Goal: Task Accomplishment & Management: Manage account settings

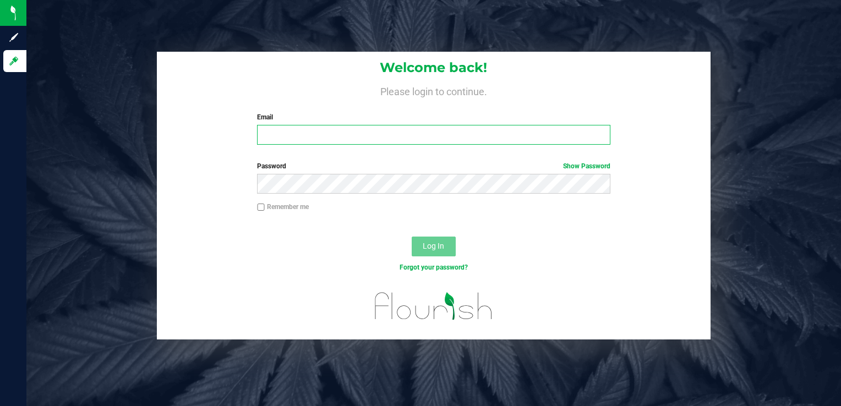
type input "[PERSON_NAME][EMAIL_ADDRESS][DOMAIN_NAME]"
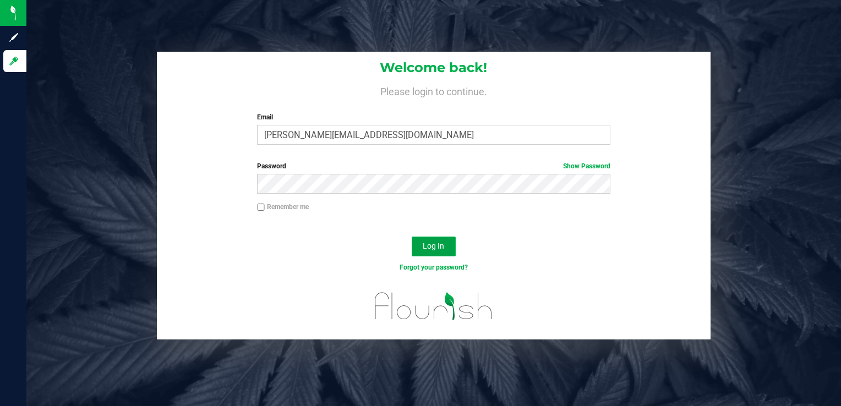
click at [427, 239] on button "Log In" at bounding box center [434, 247] width 44 height 20
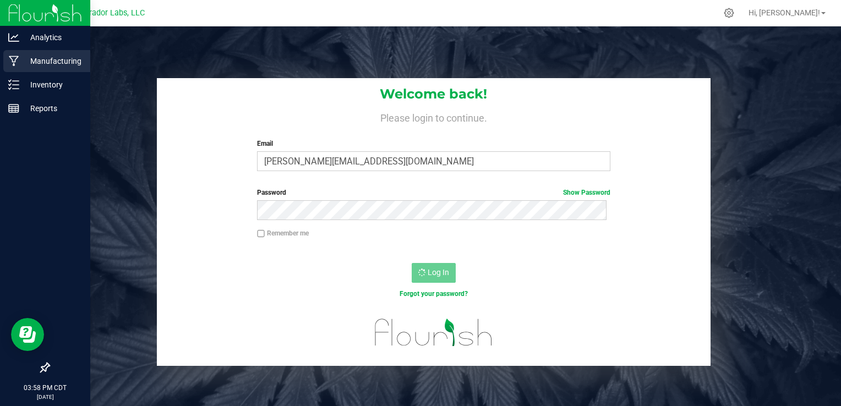
click at [21, 50] on div "Manufacturing" at bounding box center [46, 61] width 87 height 22
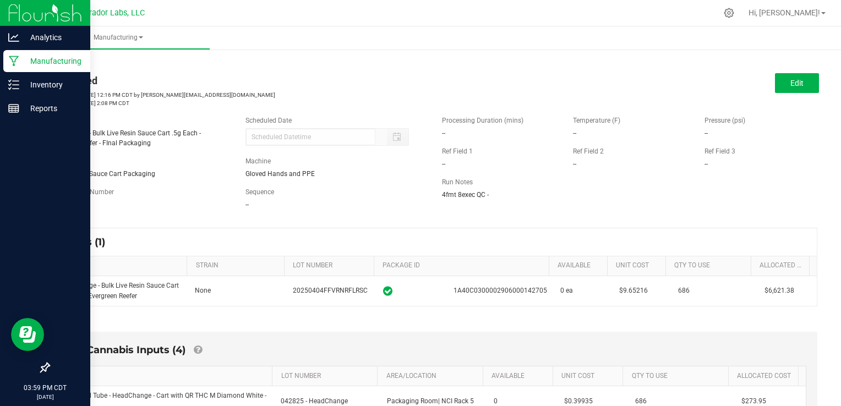
click at [29, 58] on p "Manufacturing" at bounding box center [52, 61] width 66 height 13
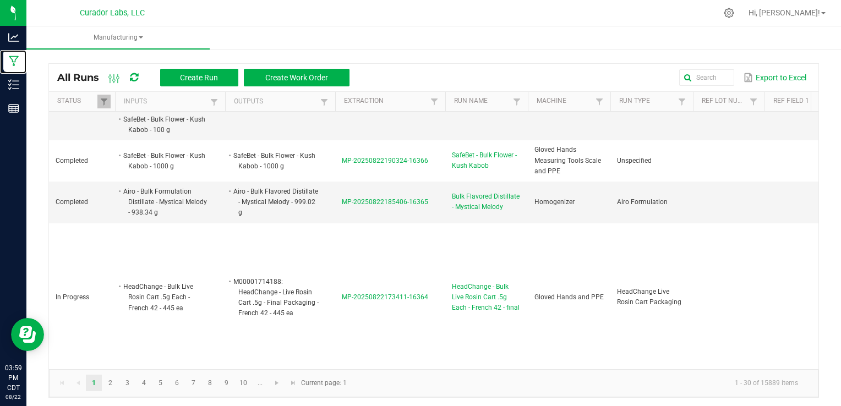
scroll to position [749, 0]
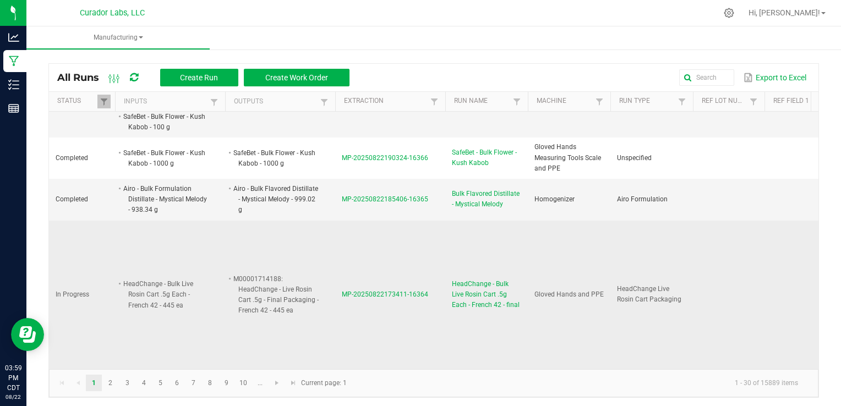
click at [471, 279] on span "HeadChange - Bulk Live Rosin Cart .5g Each - French 42 - final" at bounding box center [486, 295] width 69 height 32
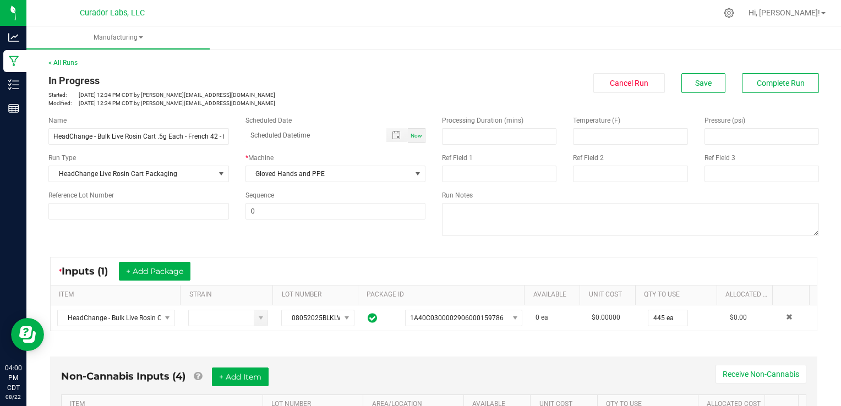
click at [423, 245] on div "Name HeadChange - Bulk Live Rosin Cart .5g Each - French 42 - final Scheduled D…" at bounding box center [433, 177] width 787 height 140
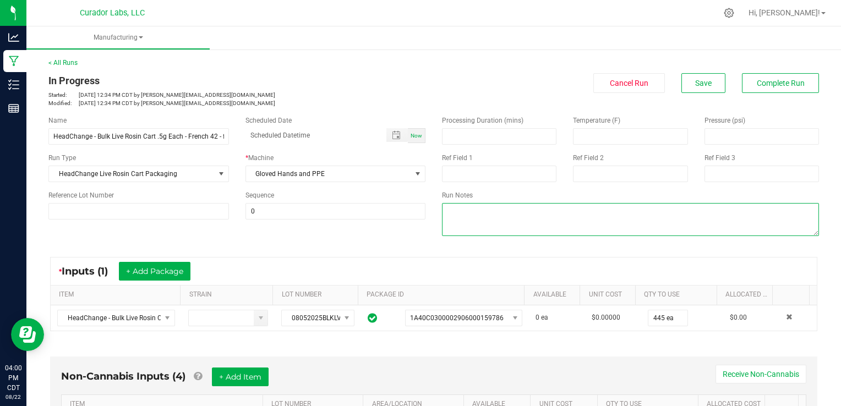
click at [623, 220] on textarea at bounding box center [630, 219] width 377 height 33
type textarea "qc=cr"
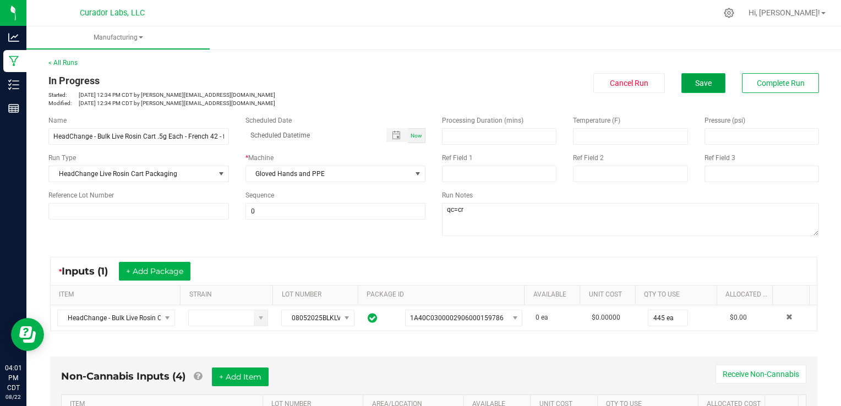
click at [702, 80] on span "Save" at bounding box center [703, 83] width 17 height 9
